Goal: Task Accomplishment & Management: Complete application form

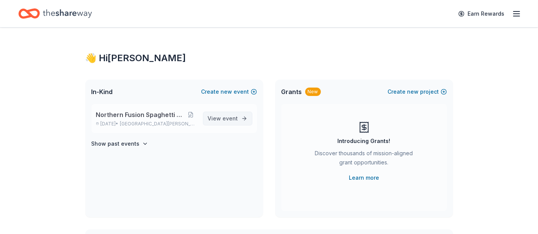
click at [220, 123] on link "View event" at bounding box center [227, 119] width 49 height 14
click at [224, 118] on span "event" at bounding box center [230, 118] width 15 height 7
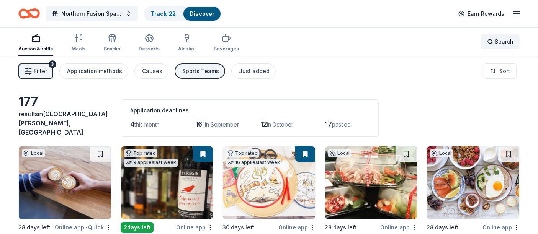
click at [491, 41] on div "Search" at bounding box center [500, 41] width 26 height 9
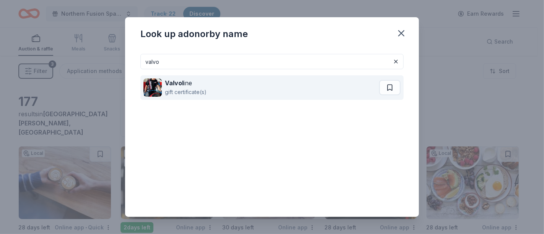
type input "valvo"
click at [192, 82] on div "Valvol ine" at bounding box center [186, 82] width 42 height 9
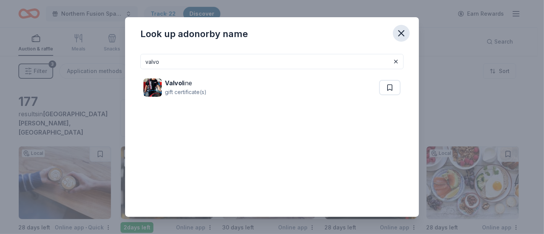
click at [403, 32] on icon "button" at bounding box center [401, 33] width 5 height 5
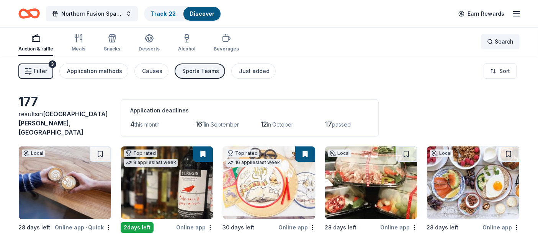
click at [497, 42] on span "Search" at bounding box center [504, 41] width 19 height 9
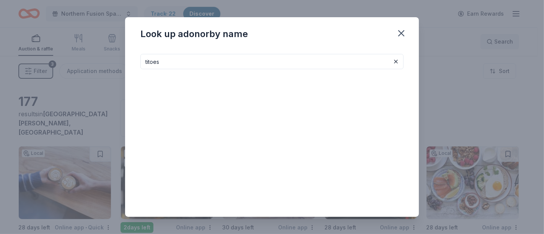
type input "titoes"
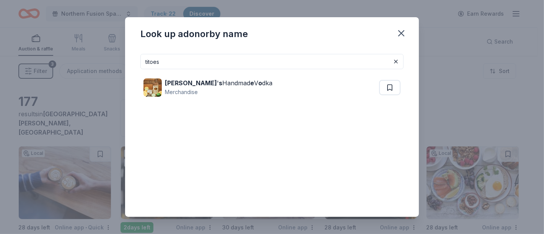
click at [151, 100] on div "Tito ' s Handmad e V o dka Merchandise" at bounding box center [271, 87] width 263 height 37
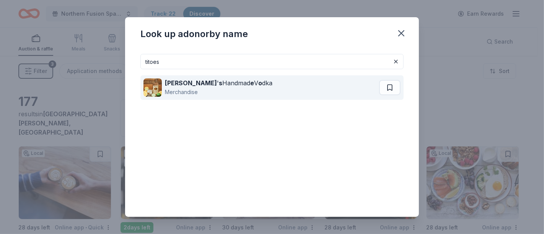
click at [151, 79] on img at bounding box center [153, 87] width 18 height 18
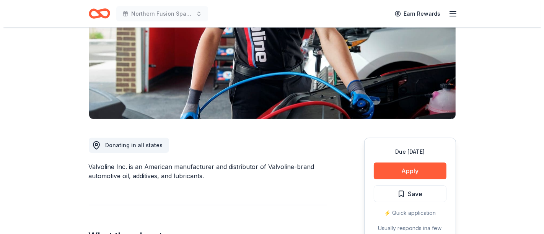
scroll to position [170, 0]
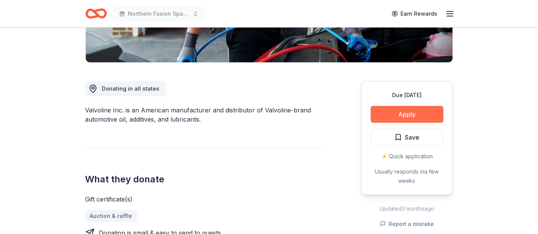
click at [426, 111] on button "Apply" at bounding box center [407, 114] width 73 height 17
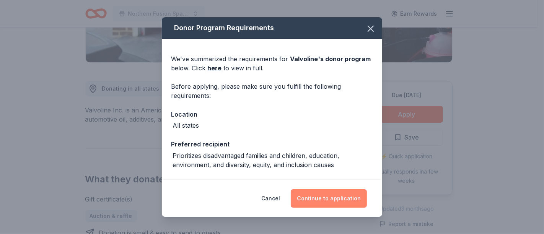
click at [340, 192] on button "Continue to application" at bounding box center [329, 198] width 76 height 18
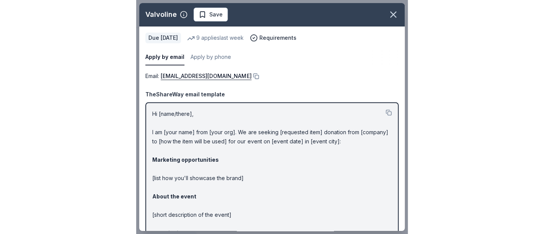
scroll to position [0, 0]
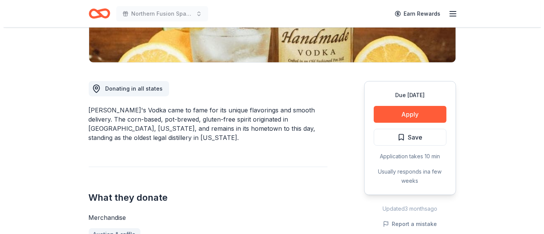
scroll to position [227, 0]
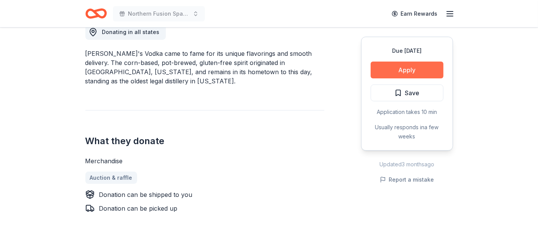
click at [397, 68] on button "Apply" at bounding box center [407, 70] width 73 height 17
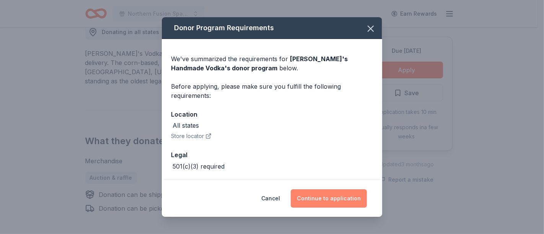
click at [323, 195] on button "Continue to application" at bounding box center [329, 198] width 76 height 18
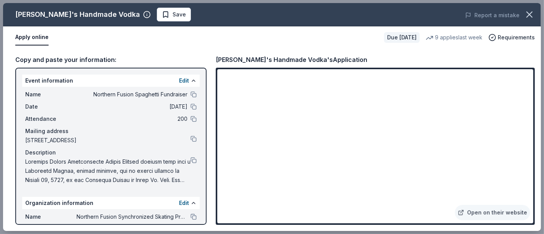
scroll to position [57, 0]
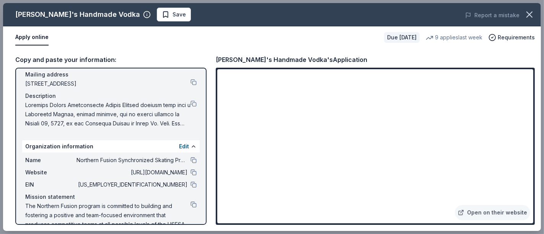
click at [37, 109] on span at bounding box center [107, 115] width 165 height 28
drag, startPoint x: 26, startPoint y: 102, endPoint x: 77, endPoint y: 111, distance: 52.0
click at [76, 111] on span at bounding box center [107, 115] width 165 height 28
click at [191, 105] on button at bounding box center [194, 104] width 6 height 6
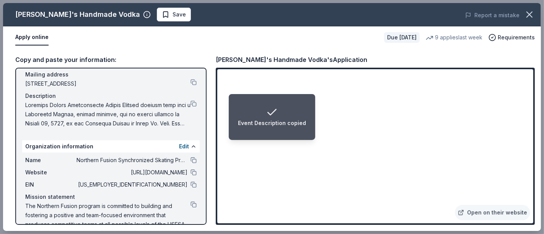
click at [296, 133] on li "Event Description copied" at bounding box center [272, 117] width 87 height 46
click at [263, 111] on div "Event Description copied" at bounding box center [272, 116] width 68 height 21
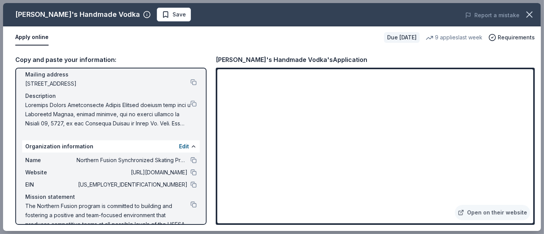
scroll to position [70, 0]
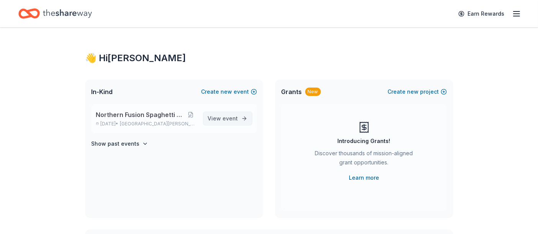
click at [216, 112] on link "View event" at bounding box center [227, 119] width 49 height 14
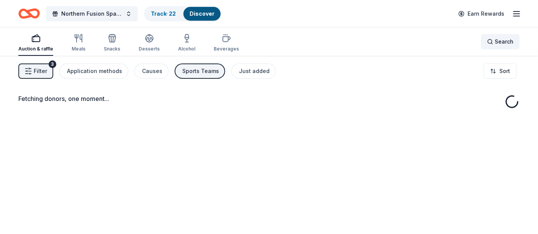
click at [508, 41] on span "Search" at bounding box center [504, 41] width 19 height 9
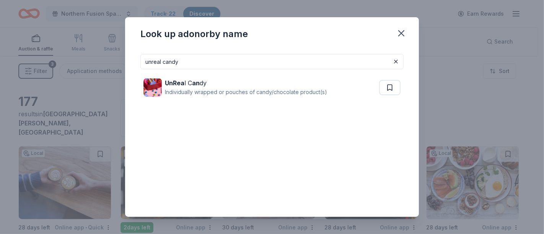
type input "unreal candy"
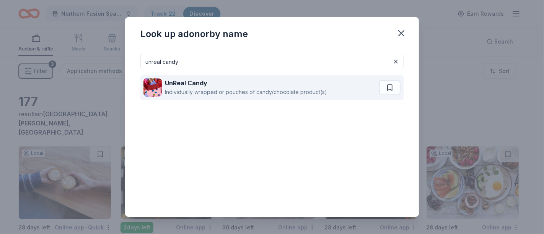
click at [214, 90] on div "Individually wrapped or pouches of candy/chocolate product(s)" at bounding box center [246, 92] width 162 height 9
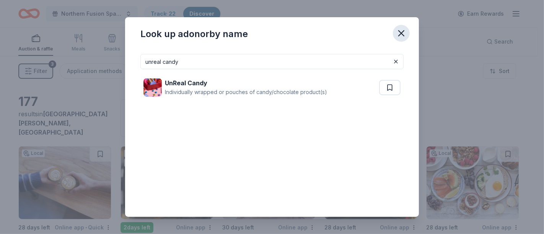
click at [399, 29] on icon "button" at bounding box center [401, 33] width 11 height 11
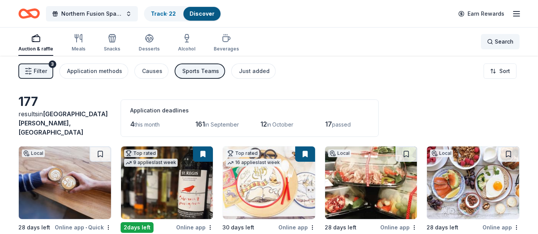
click at [490, 42] on div "Search" at bounding box center [500, 41] width 26 height 9
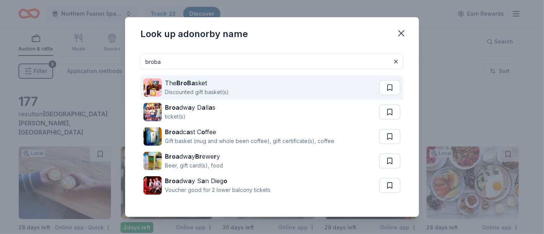
type input "broba"
click at [208, 95] on div "Discounted gift basket(s)" at bounding box center [197, 92] width 64 height 9
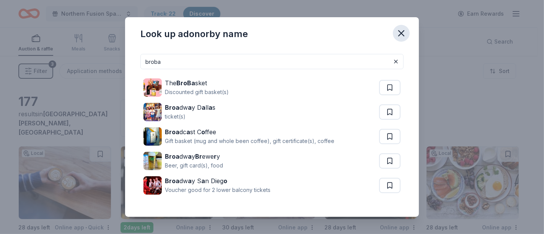
click at [400, 31] on icon "button" at bounding box center [401, 33] width 11 height 11
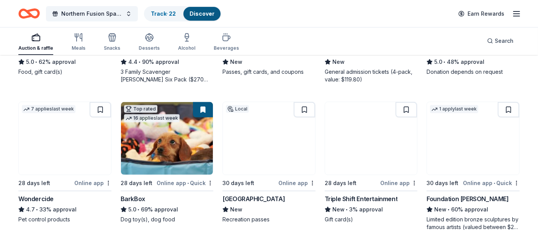
scroll to position [397, 0]
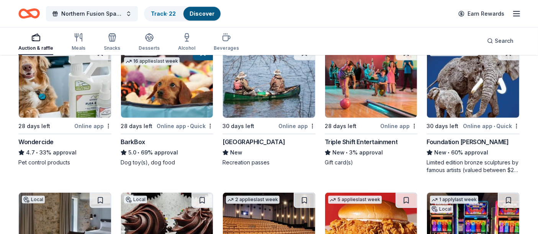
click at [442, 137] on div "Foundation Michelangelo" at bounding box center [467, 141] width 82 height 9
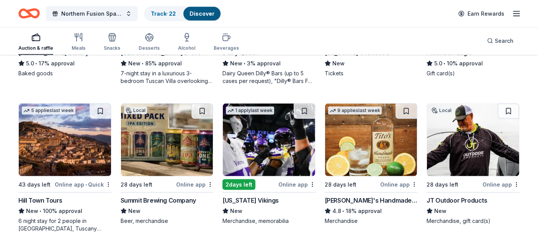
scroll to position [1134, 0]
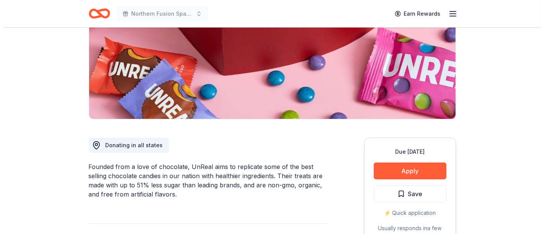
scroll to position [170, 0]
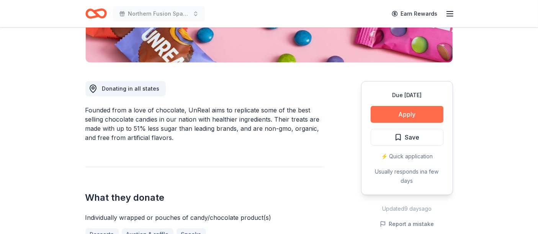
click at [419, 119] on button "Apply" at bounding box center [407, 114] width 73 height 17
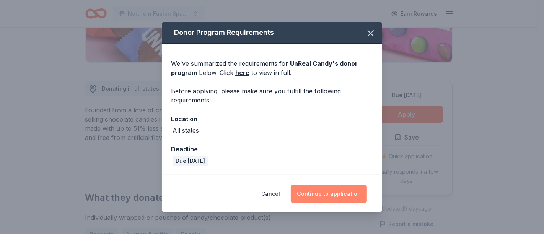
click at [314, 187] on button "Continue to application" at bounding box center [329, 194] width 76 height 18
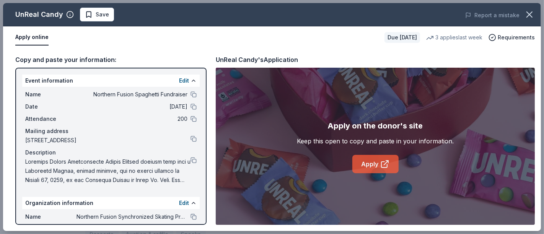
click at [360, 158] on link "Apply" at bounding box center [376, 164] width 46 height 18
click at [191, 161] on button at bounding box center [194, 160] width 6 height 6
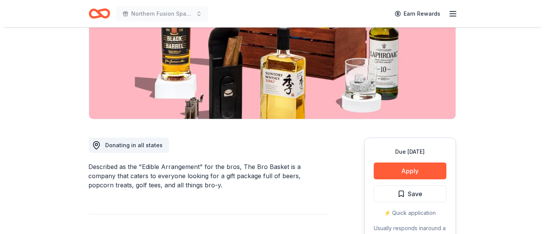
scroll to position [170, 0]
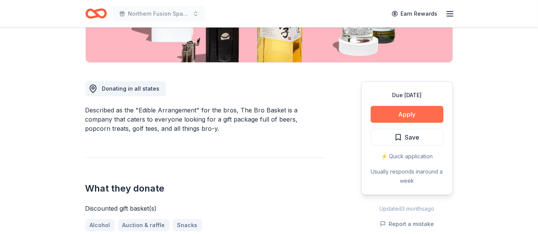
click at [392, 108] on button "Apply" at bounding box center [407, 114] width 73 height 17
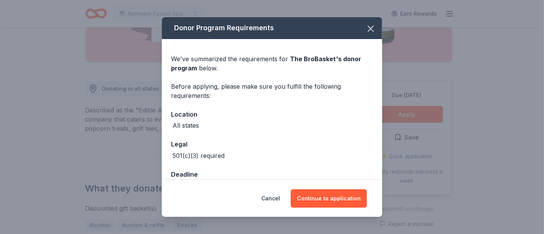
scroll to position [20, 0]
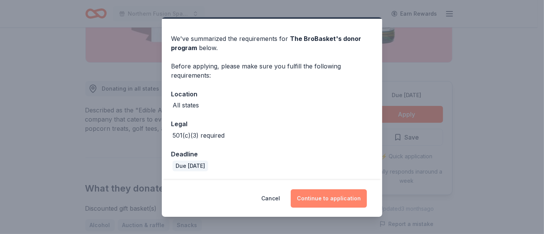
click at [309, 192] on button "Continue to application" at bounding box center [329, 198] width 76 height 18
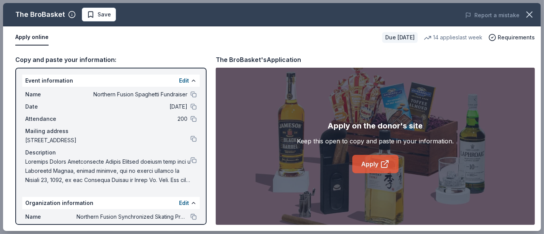
click at [379, 163] on link "Apply" at bounding box center [376, 164] width 46 height 18
click at [191, 159] on button at bounding box center [194, 160] width 6 height 6
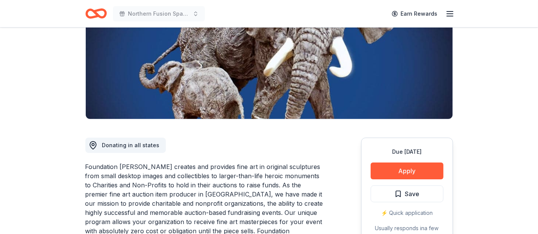
scroll to position [170, 0]
